Goal: Information Seeking & Learning: Learn about a topic

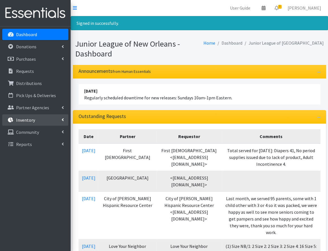
click at [25, 121] on p "Inventory" at bounding box center [25, 120] width 19 height 6
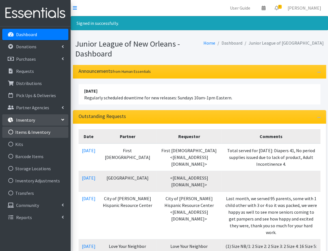
click at [32, 133] on link "Items & Inventory" at bounding box center [35, 131] width 66 height 11
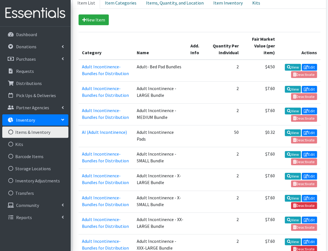
scroll to position [141, 0]
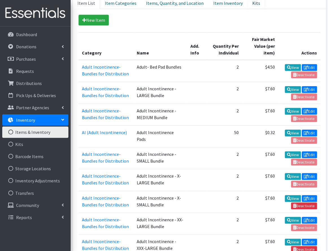
click at [247, 4] on link "Kits" at bounding box center [256, 3] width 18 height 12
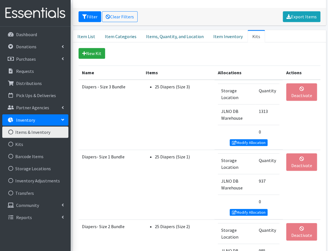
scroll to position [106, 0]
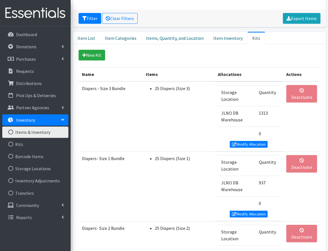
drag, startPoint x: 206, startPoint y: 73, endPoint x: 170, endPoint y: 112, distance: 53.4
click at [170, 112] on td "25 Diapers (Size 3)" at bounding box center [178, 116] width 72 height 70
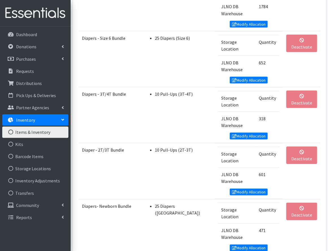
scroll to position [476, 0]
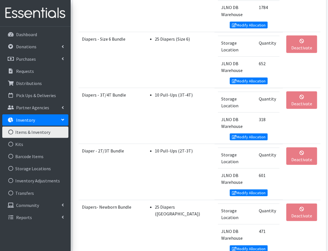
click at [249, 224] on td "JLNO DB Warehouse" at bounding box center [237, 234] width 38 height 21
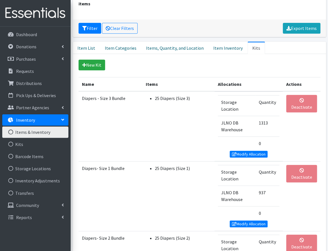
scroll to position [0, 0]
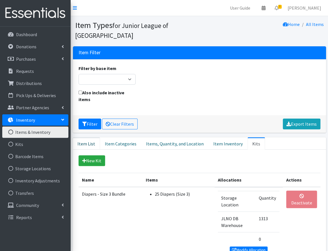
click at [88, 142] on link "Item List" at bounding box center [86, 143] width 27 height 12
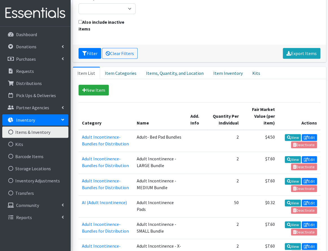
scroll to position [71, 0]
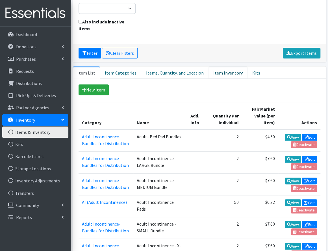
click at [215, 75] on link "Item Inventory" at bounding box center [227, 72] width 39 height 12
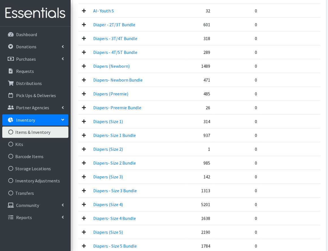
scroll to position [503, 0]
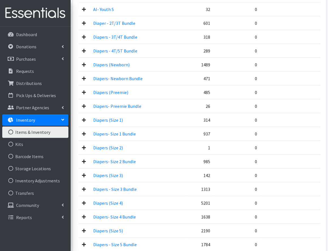
click at [184, 155] on td "Diapers- Size 2 Bundle" at bounding box center [139, 162] width 98 height 14
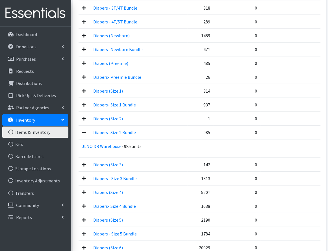
scroll to position [531, 0]
click at [86, 130] on icon at bounding box center [84, 132] width 4 height 5
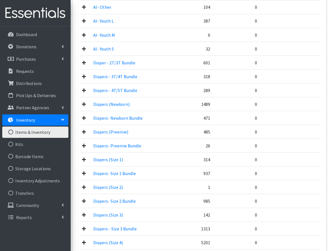
scroll to position [461, 0]
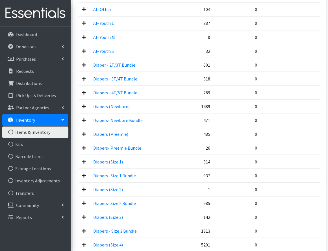
click at [155, 150] on td "Diapers- Preemie Bundle" at bounding box center [139, 148] width 98 height 14
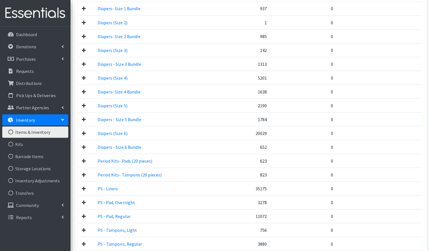
scroll to position [629, 0]
